Goal: Information Seeking & Learning: Learn about a topic

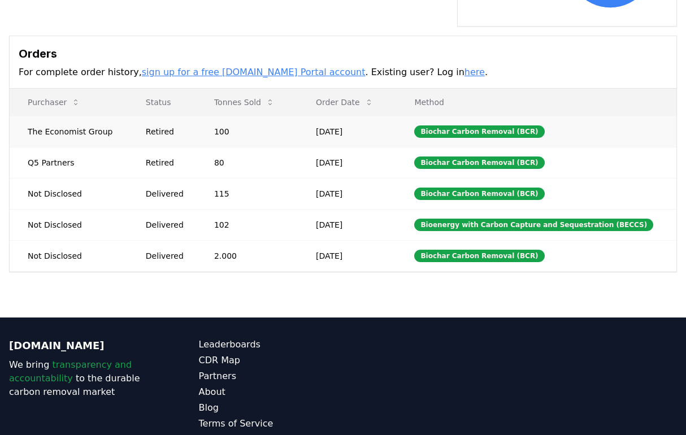
scroll to position [336, 0]
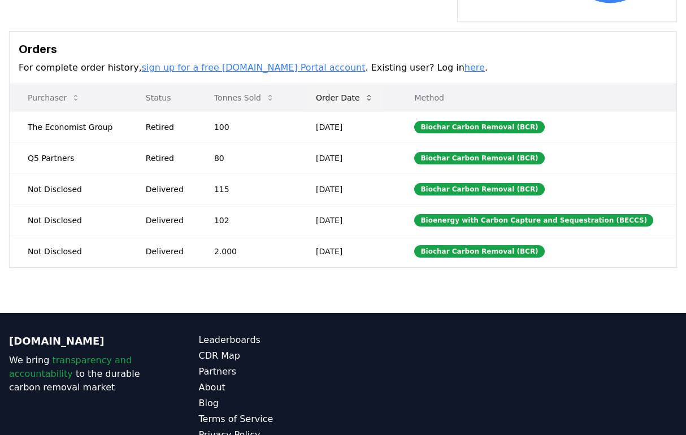
click at [374, 93] on icon at bounding box center [369, 97] width 9 height 9
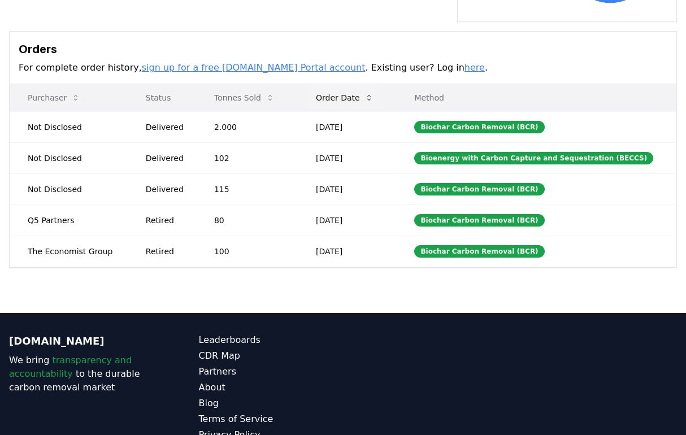
click at [374, 93] on icon at bounding box center [369, 97] width 9 height 9
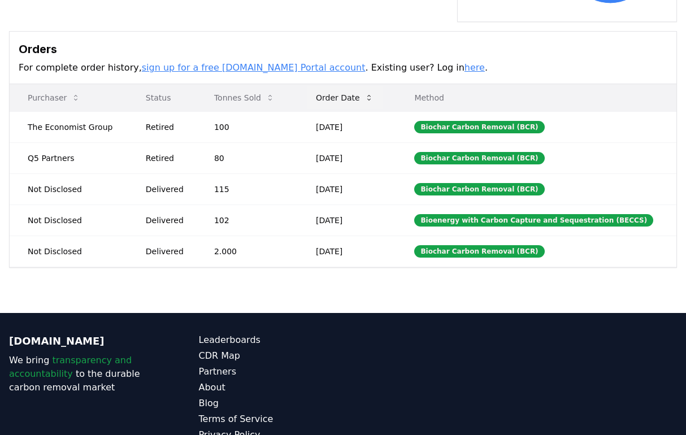
click at [374, 93] on icon at bounding box center [369, 97] width 9 height 9
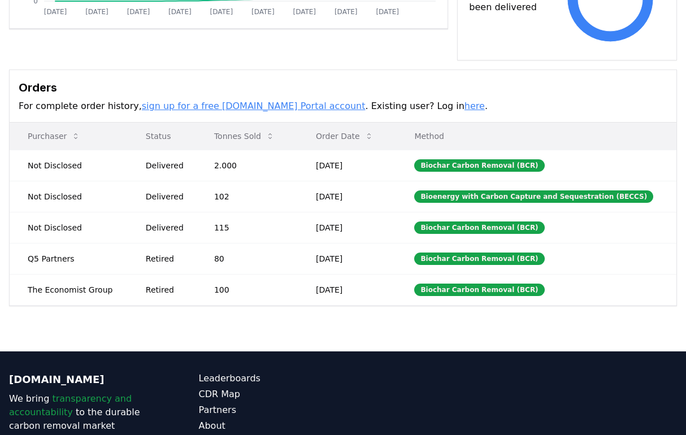
scroll to position [297, 0]
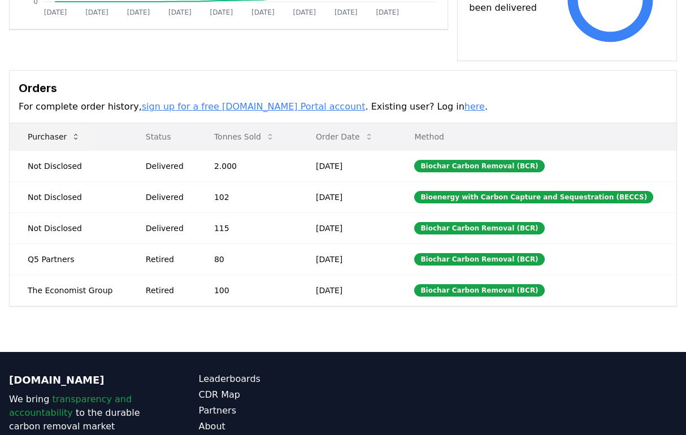
click at [50, 125] on button "Purchaser" at bounding box center [54, 136] width 71 height 23
click at [51, 125] on button "Purchaser" at bounding box center [54, 136] width 71 height 23
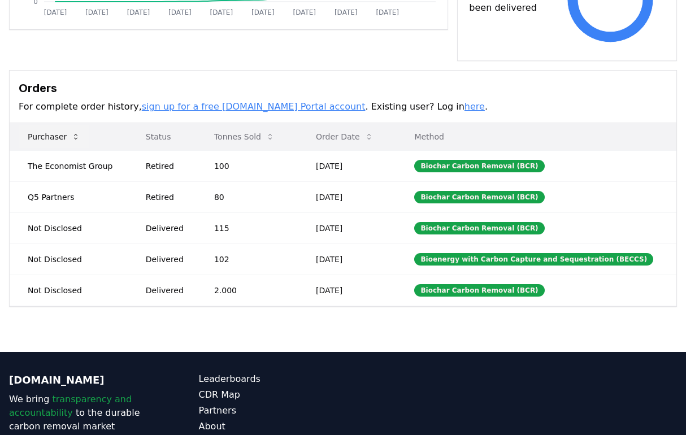
click at [63, 125] on button "Purchaser" at bounding box center [54, 136] width 71 height 23
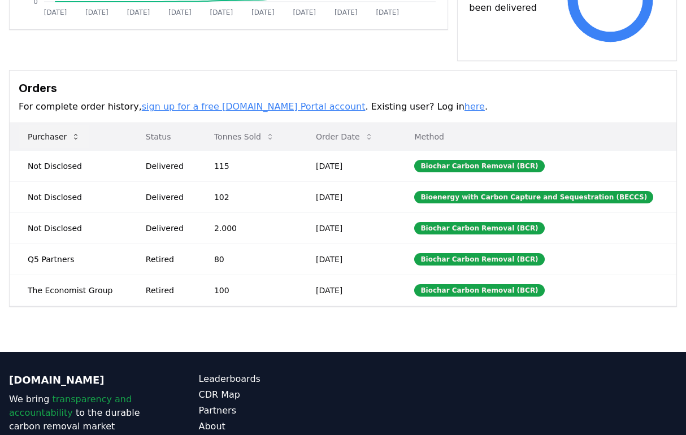
click at [63, 125] on button "Purchaser" at bounding box center [54, 136] width 71 height 23
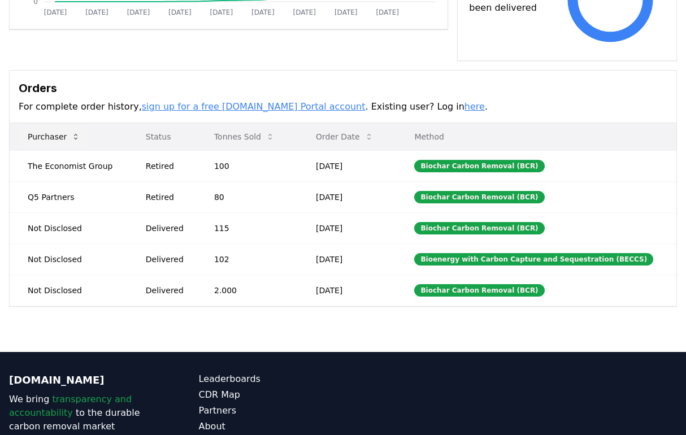
click at [63, 125] on button "Purchaser" at bounding box center [54, 136] width 71 height 23
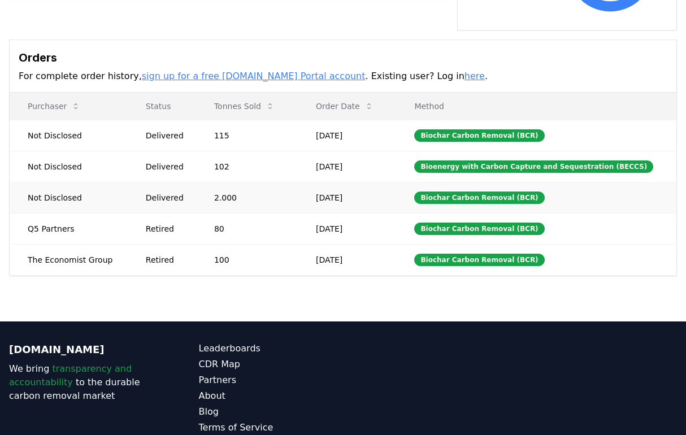
scroll to position [335, 0]
